Goal: Communication & Community: Answer question/provide support

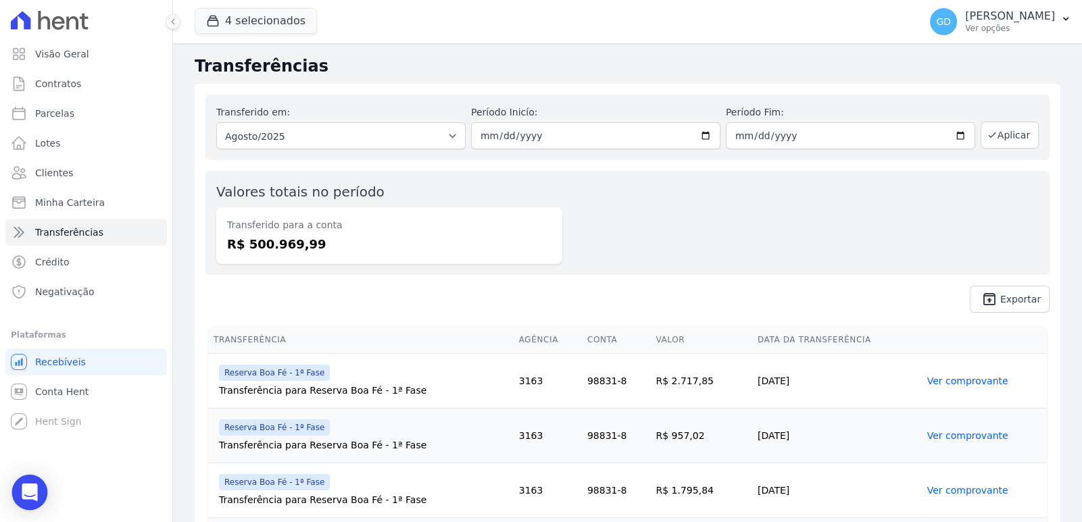
click at [37, 501] on div "Open Intercom Messenger" at bounding box center [30, 493] width 36 height 36
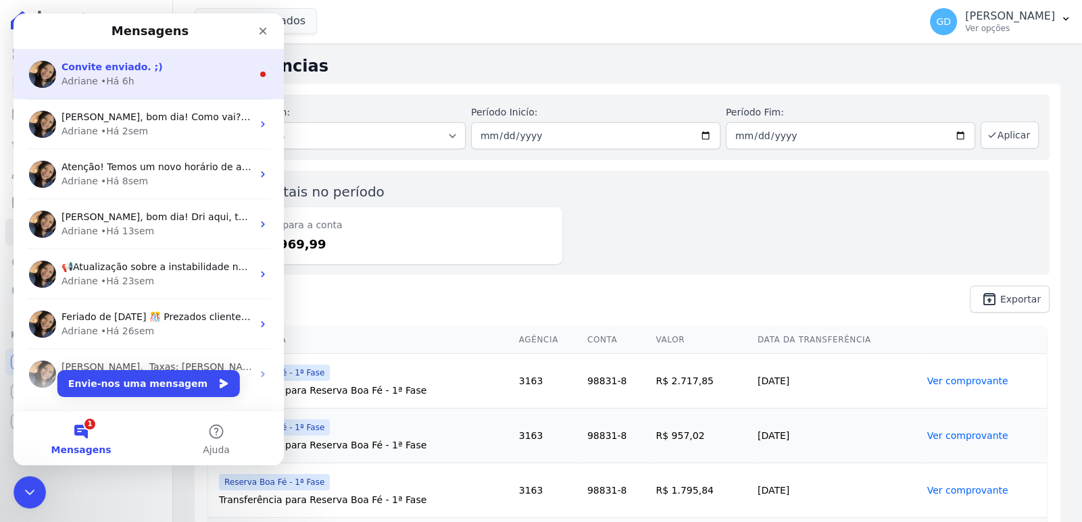
click at [152, 83] on div "Adriane • Há 6h" at bounding box center [156, 81] width 191 height 14
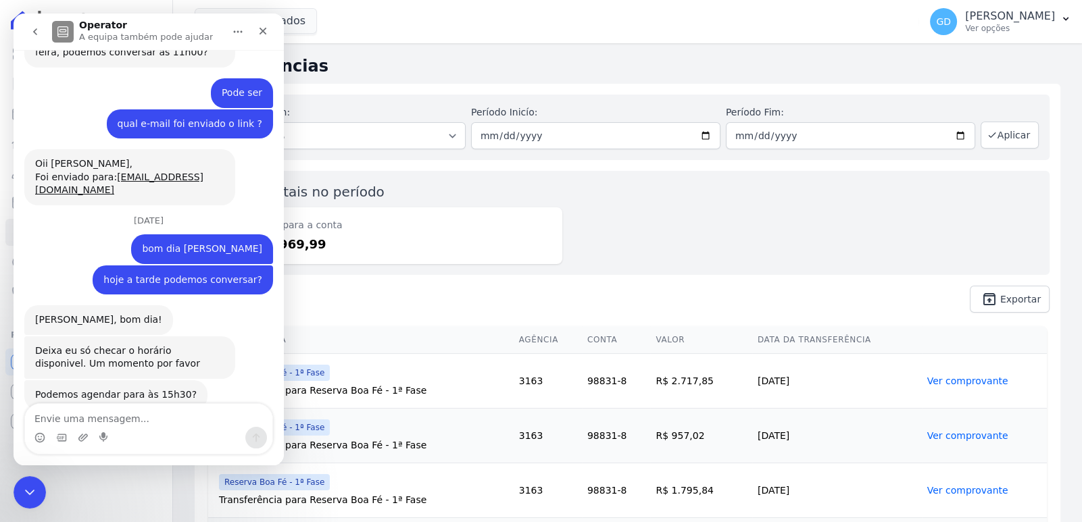
scroll to position [2024, 0]
click at [153, 423] on textarea "Envie uma mensagem..." at bounding box center [148, 415] width 247 height 23
type textarea "somente eu"
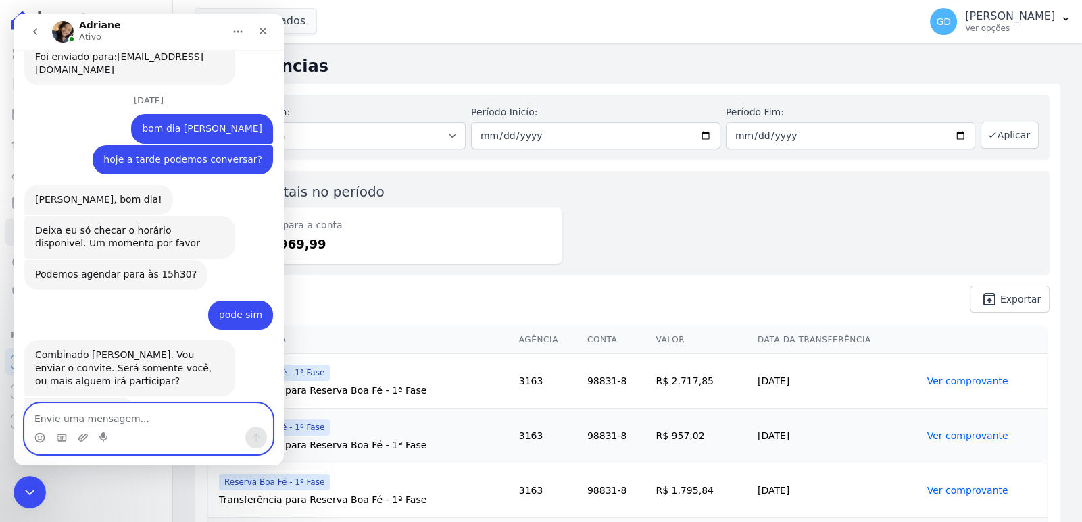
scroll to position [2144, 0]
click at [149, 413] on textarea "Envie uma mensagem..." at bounding box center [148, 415] width 247 height 23
type textarea "n"
type textarea "entendi"
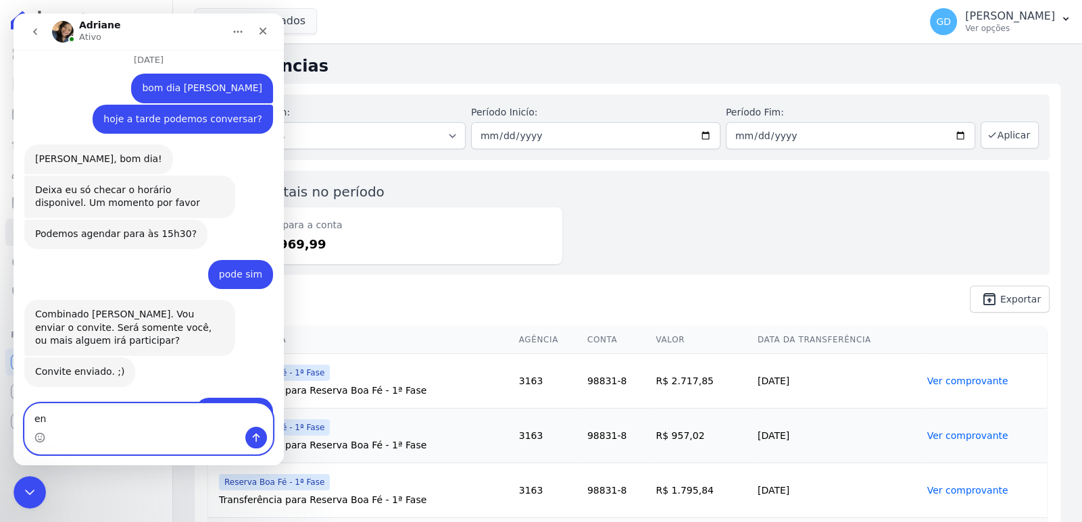
type textarea "e"
type textarea "não estou recebendo o convite não"
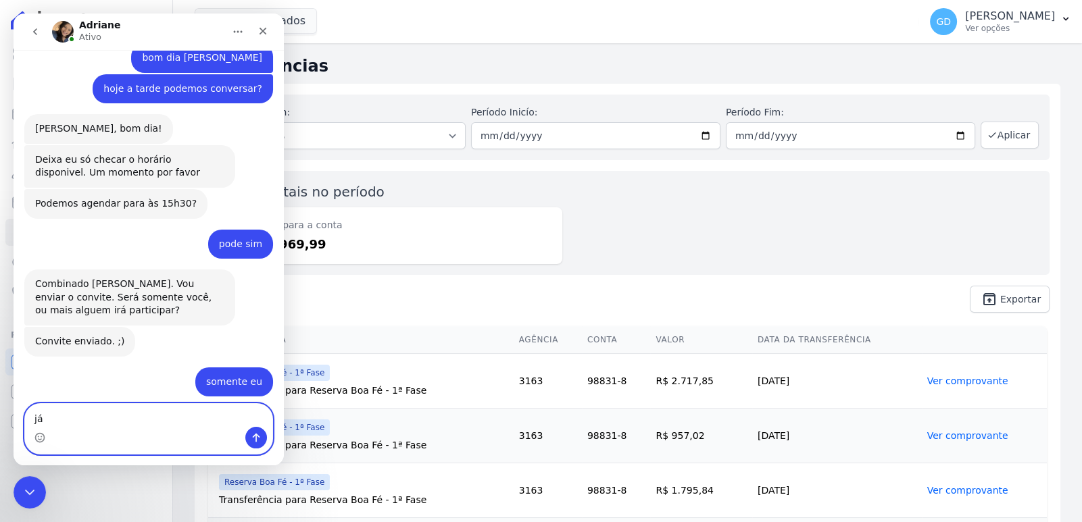
scroll to position [2215, 0]
type textarea "já olhei na caixa de spam tb"
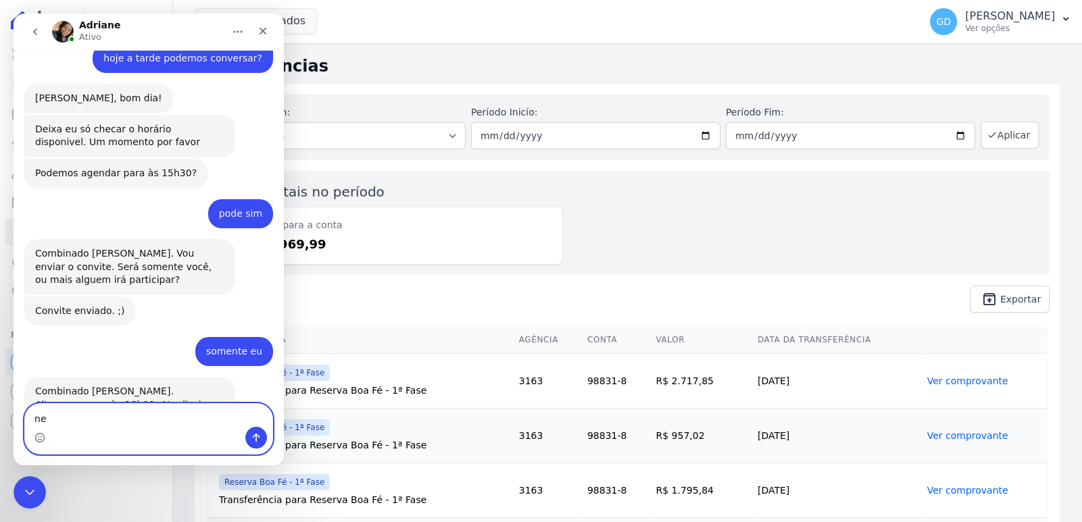
type textarea "n"
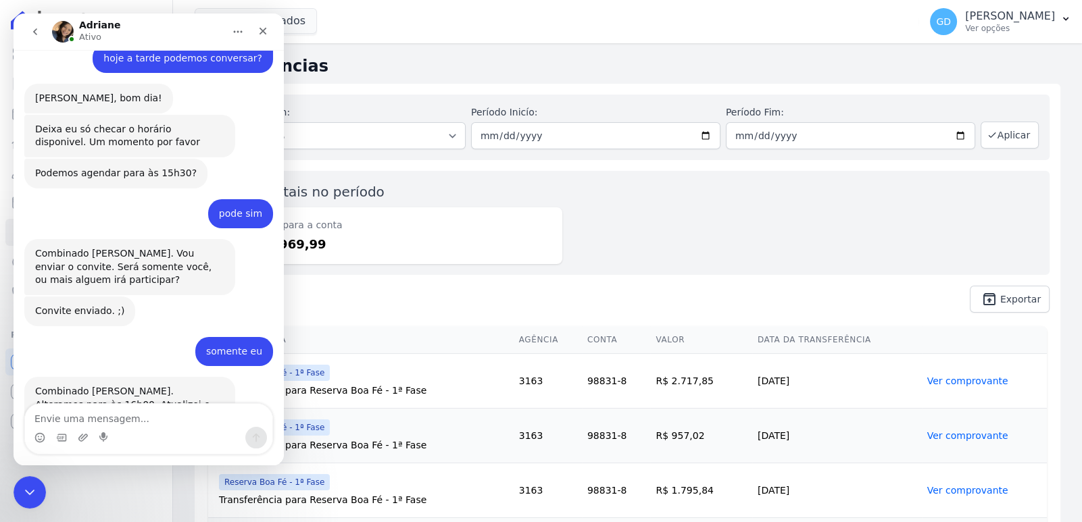
click at [143, 419] on textarea "Envie uma mensagem..." at bounding box center [148, 415] width 247 height 23
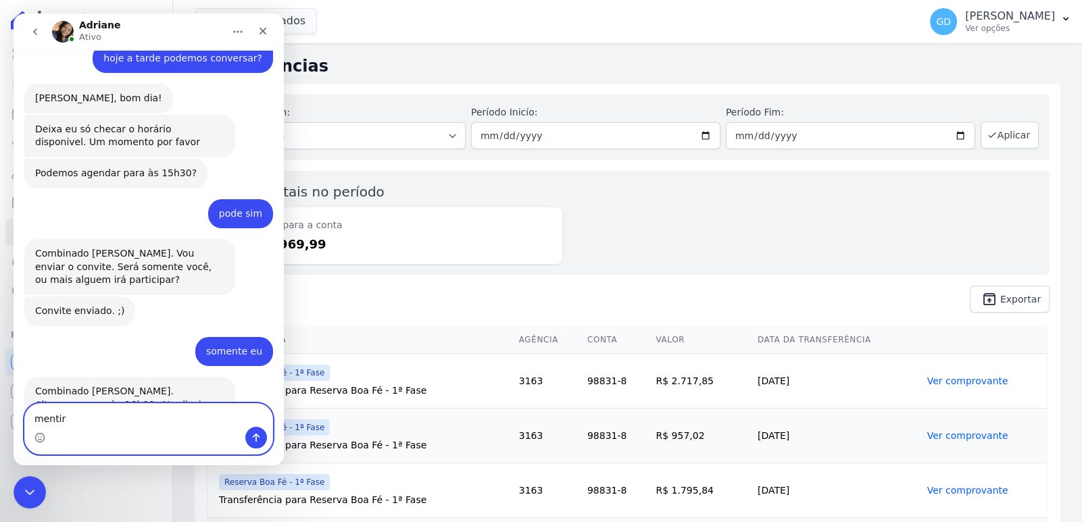
type textarea "mentira"
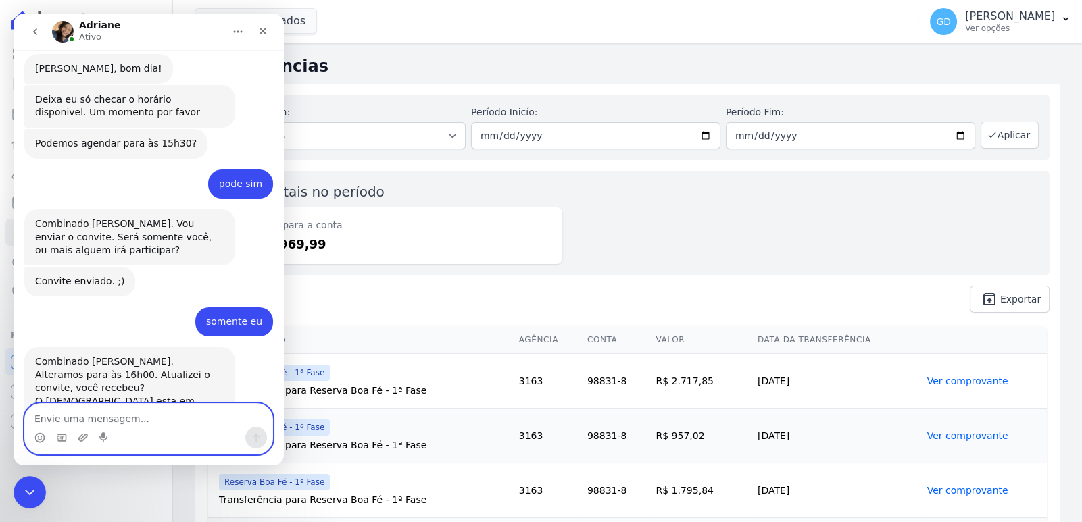
scroll to position [2277, 0]
type textarea "achei aqui no spam"
